Goal: Communication & Community: Answer question/provide support

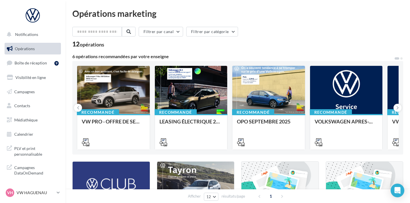
click at [40, 66] on link "Boîte de réception 9" at bounding box center [32, 63] width 59 height 12
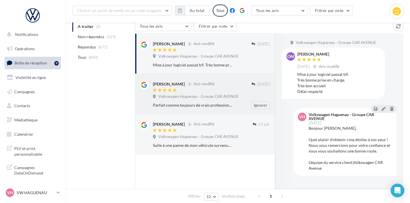
scroll to position [68, 0]
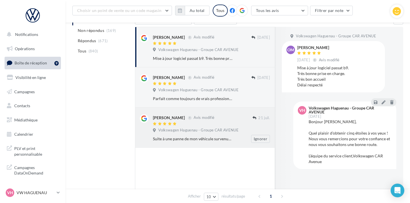
click at [228, 122] on div at bounding box center [203, 124] width 100 height 5
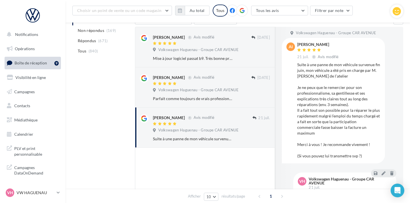
scroll to position [0, 0]
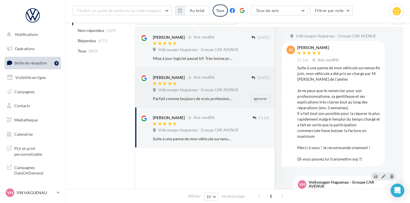
click at [207, 97] on div "Parfait comme toujours de vrais professionnels" at bounding box center [193, 99] width 80 height 6
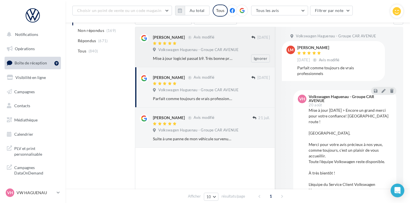
click at [207, 53] on div "Volkswagen Haguenau - Groupe CAR AVENUE" at bounding box center [211, 50] width 117 height 6
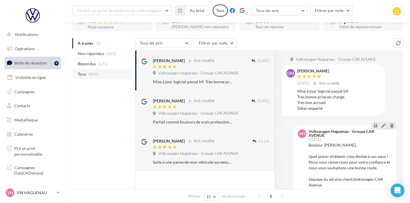
scroll to position [43, 0]
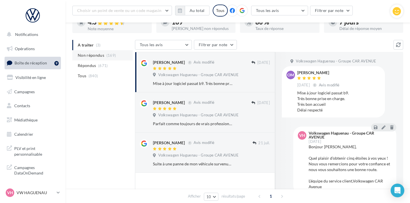
click at [115, 58] on li "Non répondus (169)" at bounding box center [102, 55] width 60 height 10
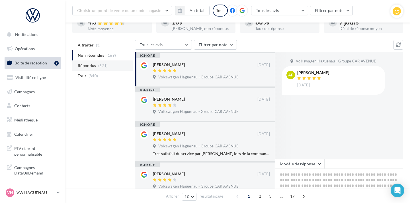
click at [112, 68] on li "Répondus (671)" at bounding box center [102, 65] width 60 height 10
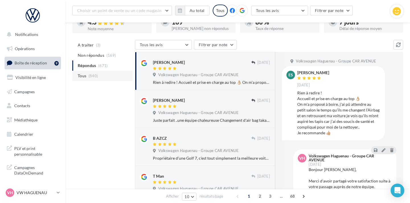
click at [110, 73] on li "Tous (840)" at bounding box center [102, 76] width 60 height 10
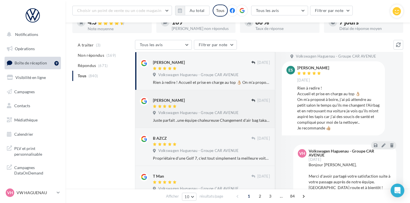
click at [188, 104] on div "[PERSON_NAME]" at bounding box center [202, 103] width 98 height 12
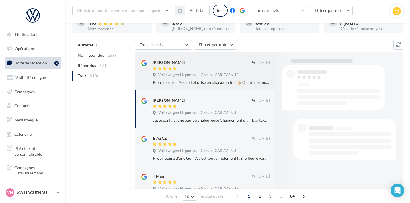
click at [199, 78] on div "Volkswagen Haguenau - Groupe CAR AVENUE" at bounding box center [211, 75] width 117 height 6
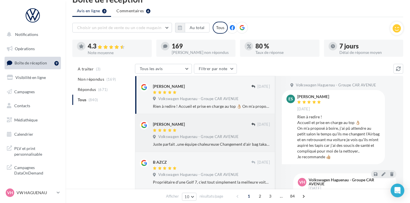
scroll to position [21, 0]
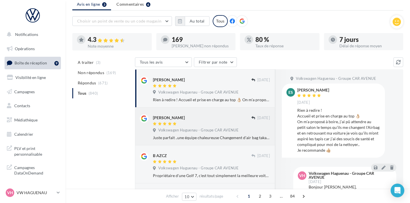
click at [203, 122] on div at bounding box center [202, 124] width 98 height 5
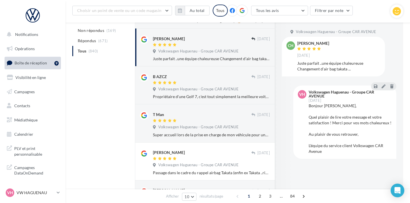
scroll to position [106, 0]
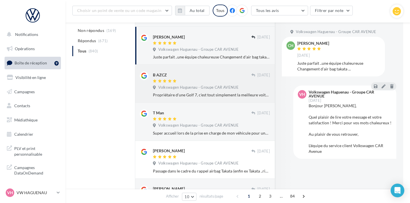
click at [203, 79] on div at bounding box center [202, 81] width 98 height 5
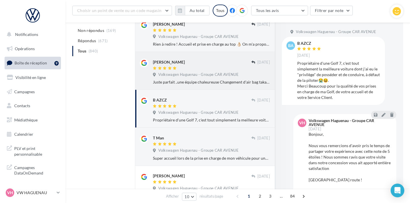
scroll to position [79, 0]
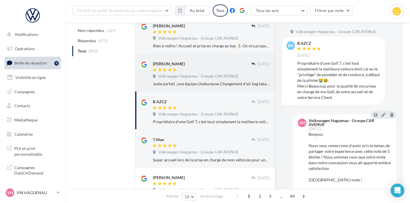
click at [200, 65] on div "[PERSON_NAME]" at bounding box center [202, 63] width 98 height 6
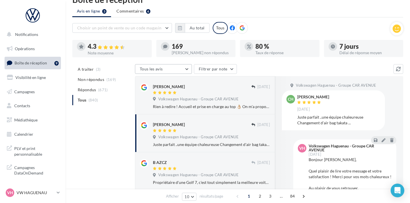
scroll to position [0, 0]
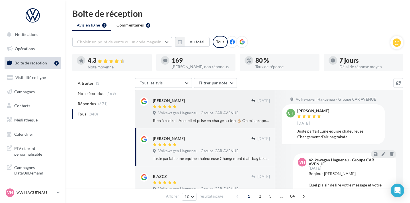
click at [197, 112] on span "Volkswagen Haguenau - Groupe CAR AVENUE" at bounding box center [198, 112] width 80 height 5
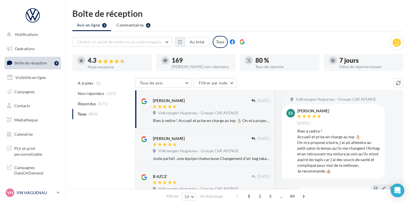
click at [32, 194] on p "VW HAGUENAU" at bounding box center [36, 193] width 38 height 6
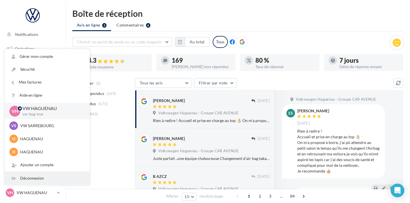
click at [34, 177] on div "Déconnexion" at bounding box center [47, 178] width 85 height 13
